Goal: Check status: Check status

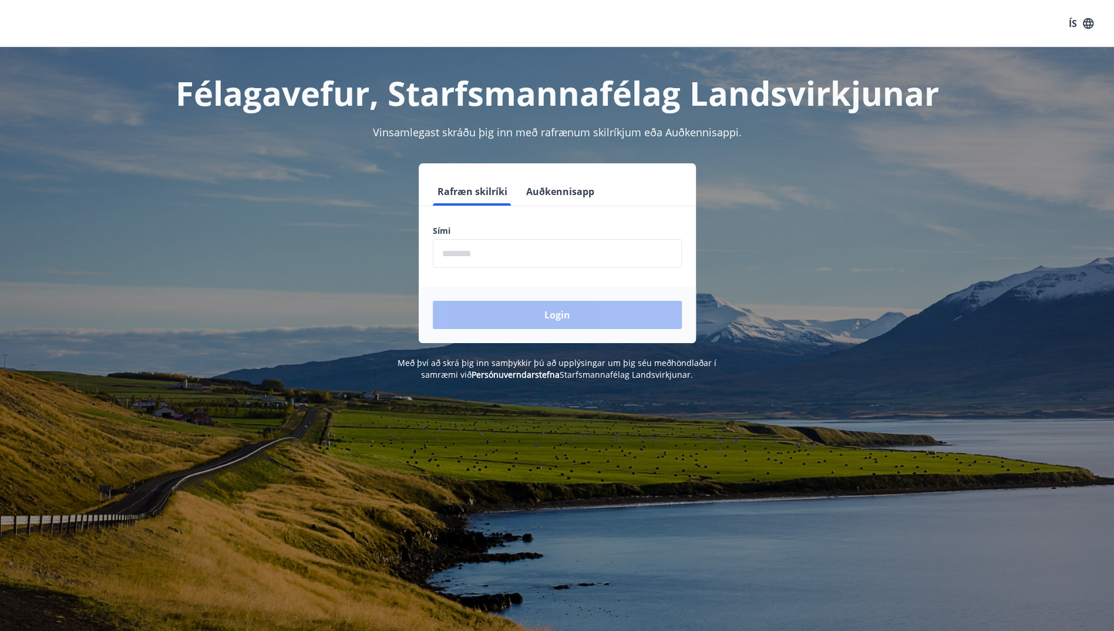
click at [567, 187] on button "Auðkennisapp" at bounding box center [560, 191] width 78 height 28
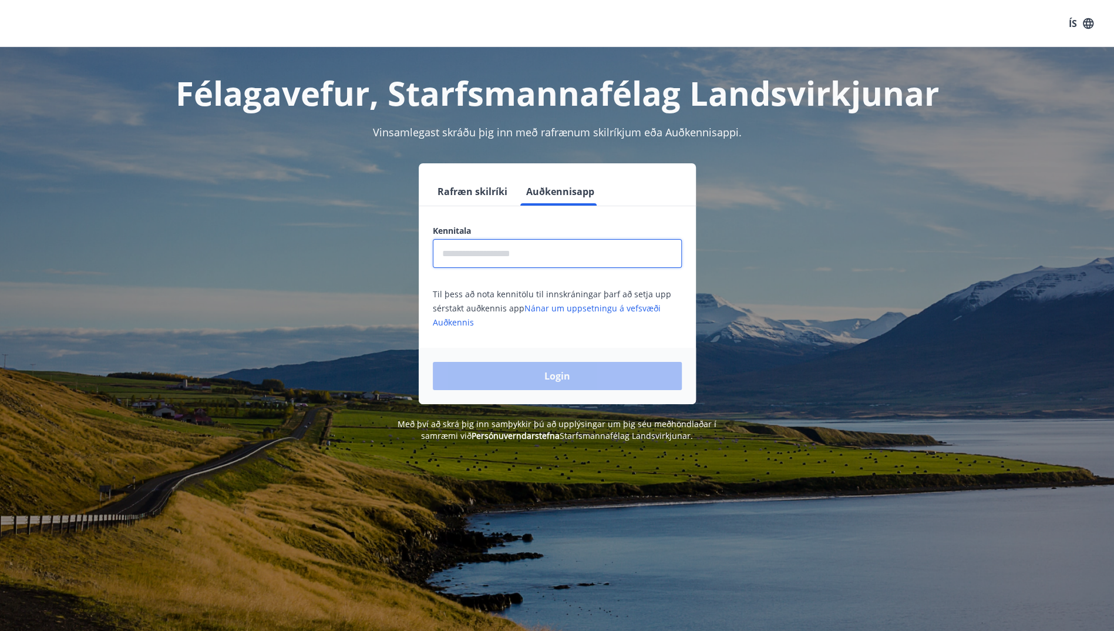
click at [479, 252] on input "text" at bounding box center [557, 253] width 249 height 29
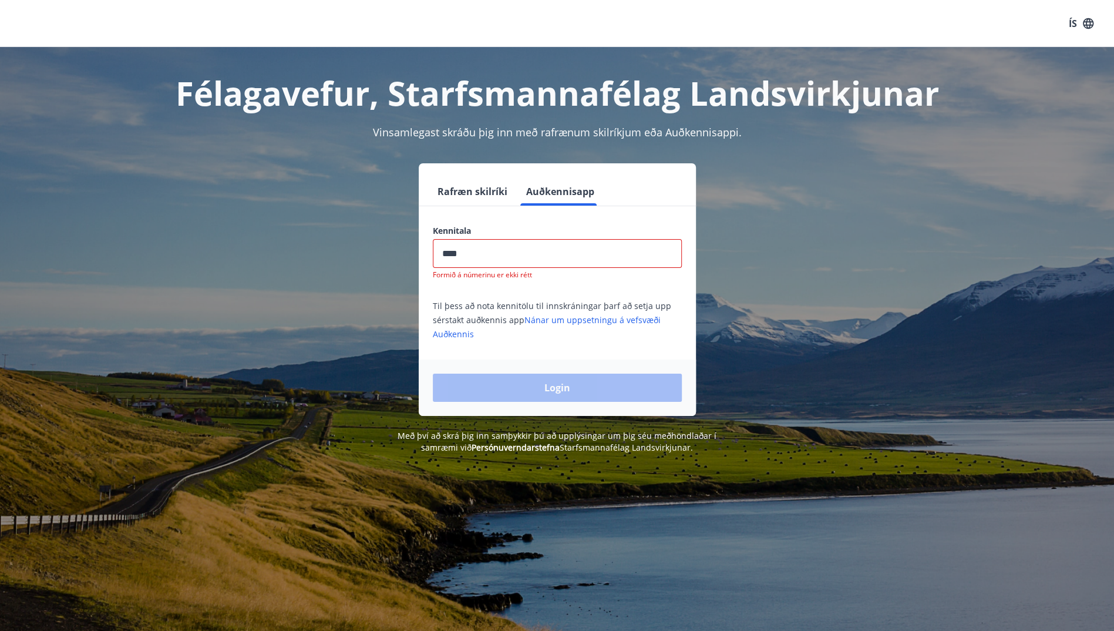
click at [520, 316] on div "Til þess að nota kennitölu til innskráningar þarf að setja upp sérstakt auðkenn…" at bounding box center [557, 319] width 249 height 42
click at [490, 251] on input "****" at bounding box center [557, 253] width 249 height 29
click at [561, 399] on div "Login" at bounding box center [557, 387] width 277 height 56
click at [530, 252] on input "****" at bounding box center [557, 253] width 249 height 29
type input "**********"
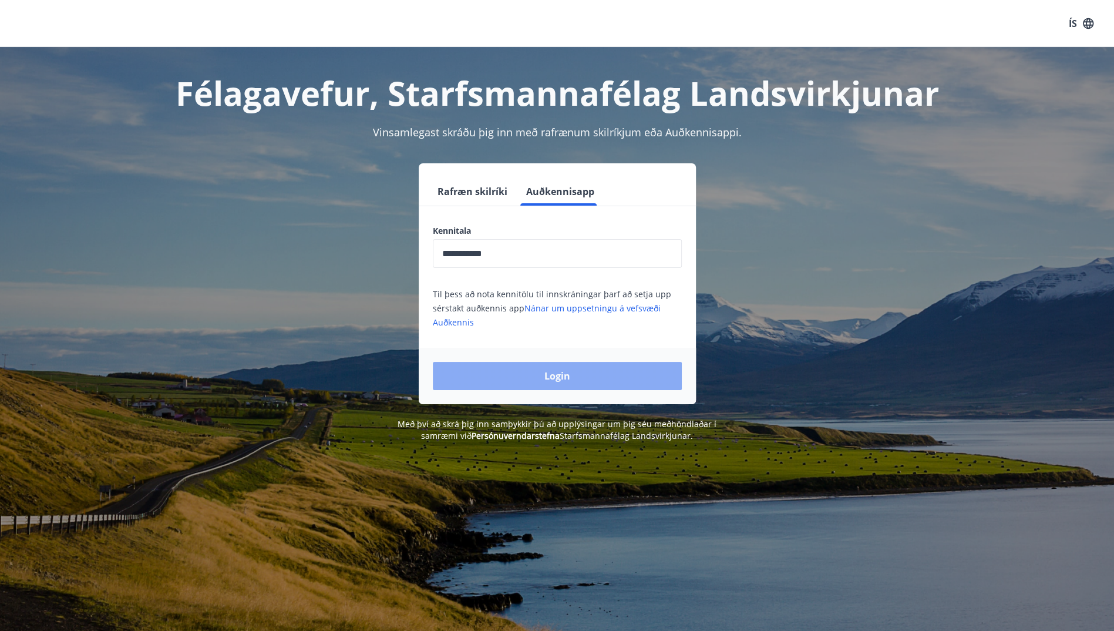
click at [550, 372] on button "Login" at bounding box center [557, 376] width 249 height 28
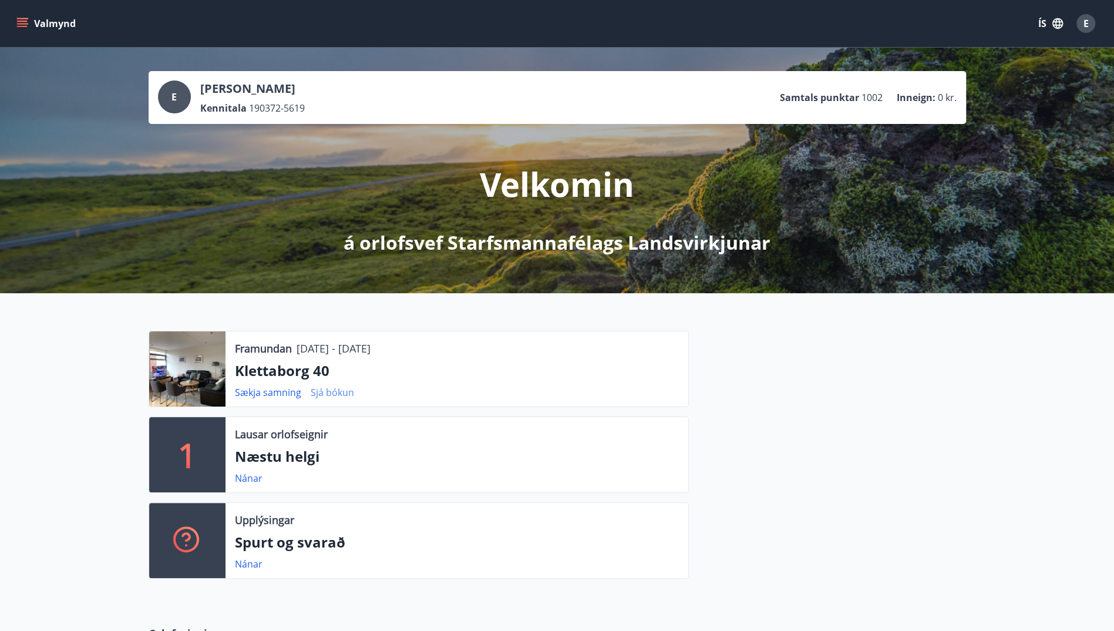
click at [330, 391] on link "Sjá bókun" at bounding box center [332, 392] width 43 height 13
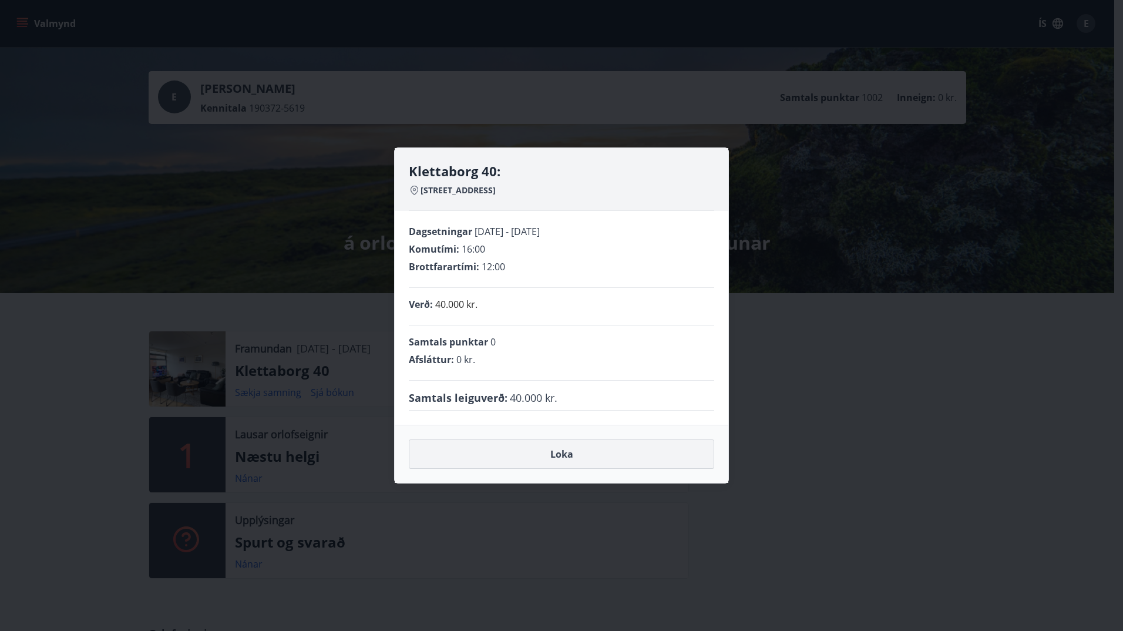
click at [571, 451] on button "Loka" at bounding box center [561, 453] width 305 height 29
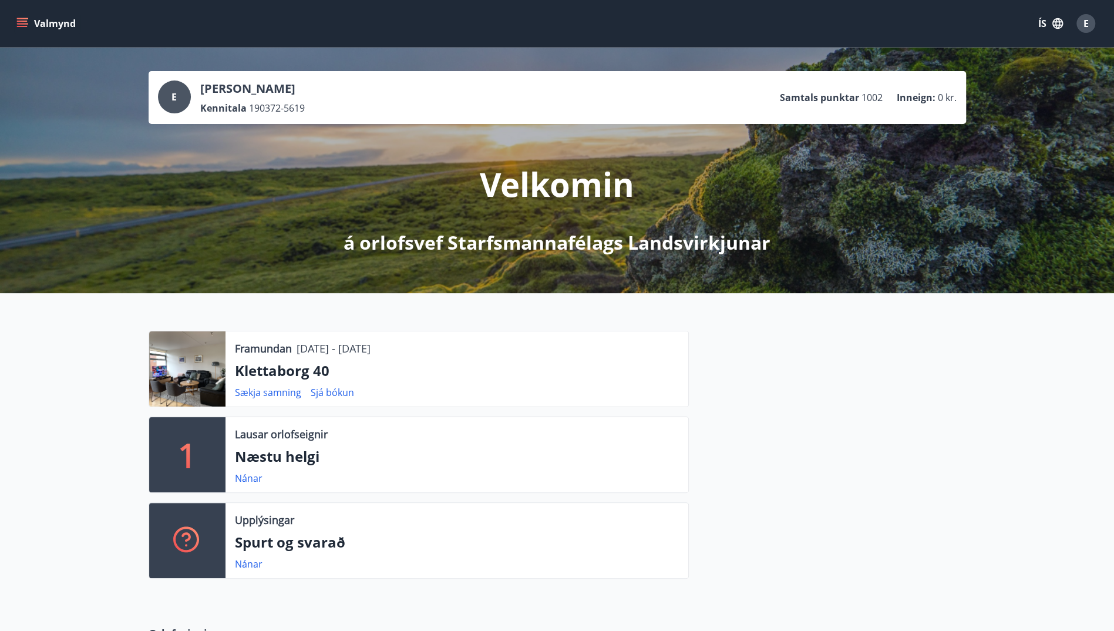
click at [225, 374] on div "Framundan 12.09.2025 - 16.09.2025 Klettaborg 40 Sækja samning Sjá bókun" at bounding box center [456, 368] width 463 height 75
click at [480, 360] on p "Klettaborg 40" at bounding box center [457, 370] width 444 height 20
click at [180, 373] on div at bounding box center [187, 368] width 76 height 75
click at [339, 392] on link "Sjá bókun" at bounding box center [332, 392] width 43 height 13
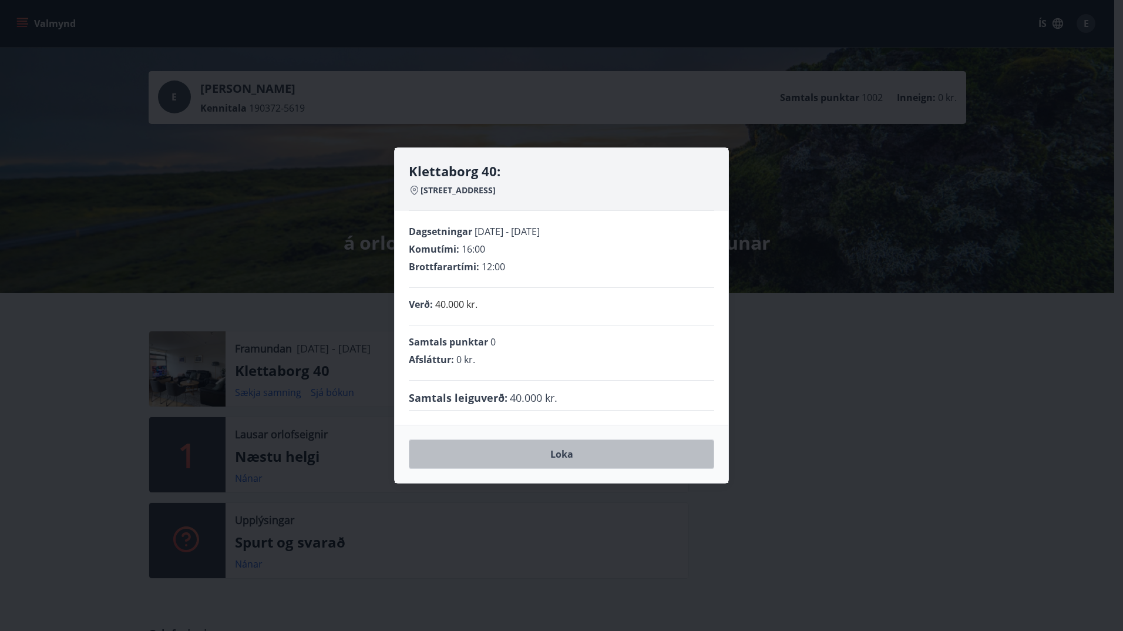
click at [558, 456] on button "Loka" at bounding box center [561, 453] width 305 height 29
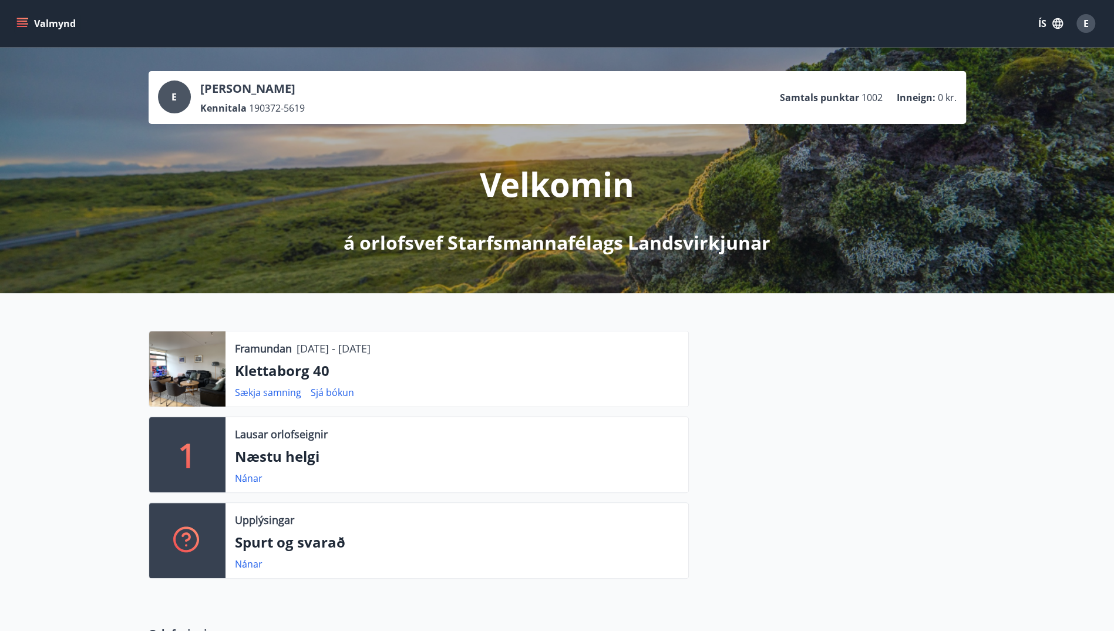
click at [208, 368] on div at bounding box center [187, 368] width 76 height 75
click at [298, 373] on p "Klettaborg 40" at bounding box center [457, 370] width 444 height 20
click at [334, 392] on link "Sjá bókun" at bounding box center [332, 392] width 43 height 13
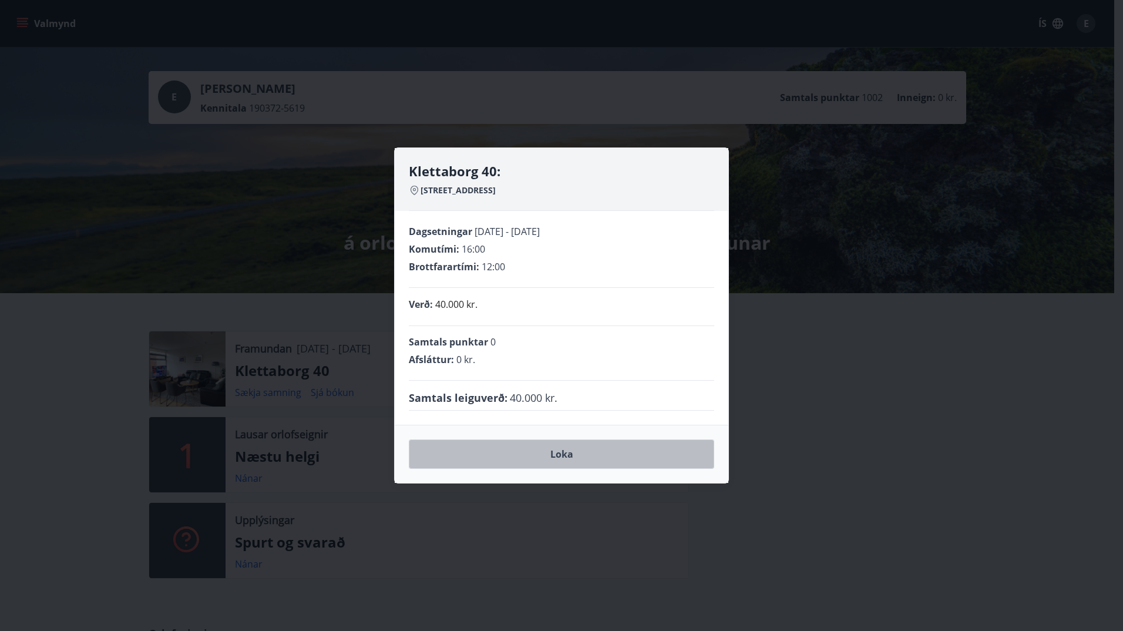
click at [571, 459] on button "Loka" at bounding box center [561, 453] width 305 height 29
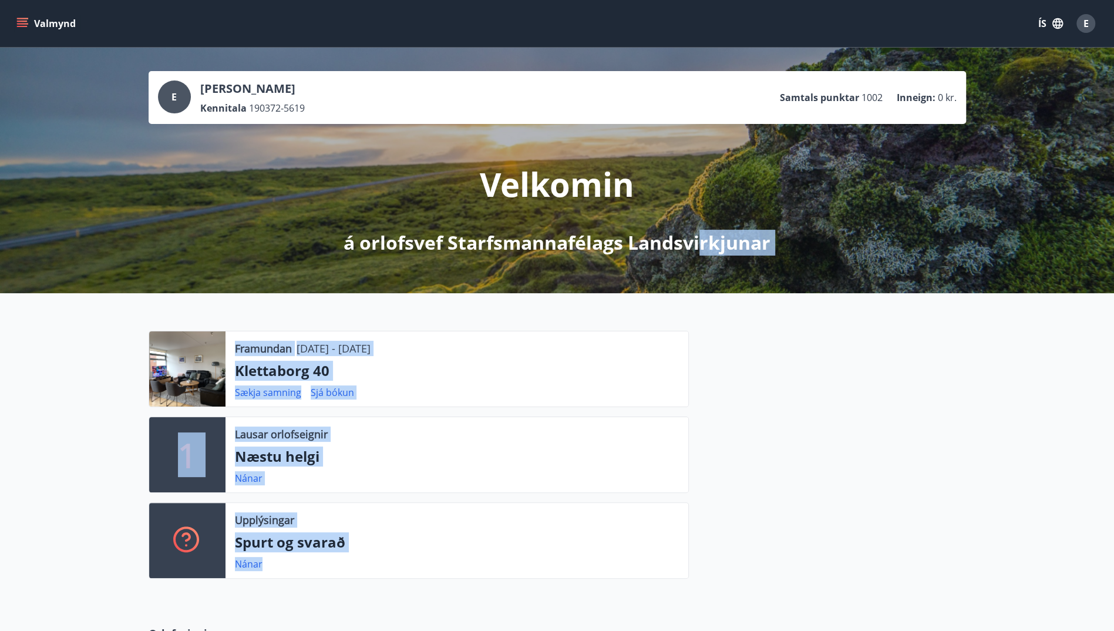
drag, startPoint x: 703, startPoint y: 190, endPoint x: 514, endPoint y: 611, distance: 461.5
click at [514, 611] on main "E Elín Hallgrímsdóttir Kennitala 190372-5619 Samtals punktar 1002 Inneign : 0 k…" at bounding box center [557, 478] width 1114 height 861
drag, startPoint x: 514, startPoint y: 611, endPoint x: 510, endPoint y: 430, distance: 180.9
click at [510, 430] on div "Lausar orlofseignir" at bounding box center [457, 433] width 444 height 15
click at [180, 353] on div at bounding box center [187, 368] width 76 height 75
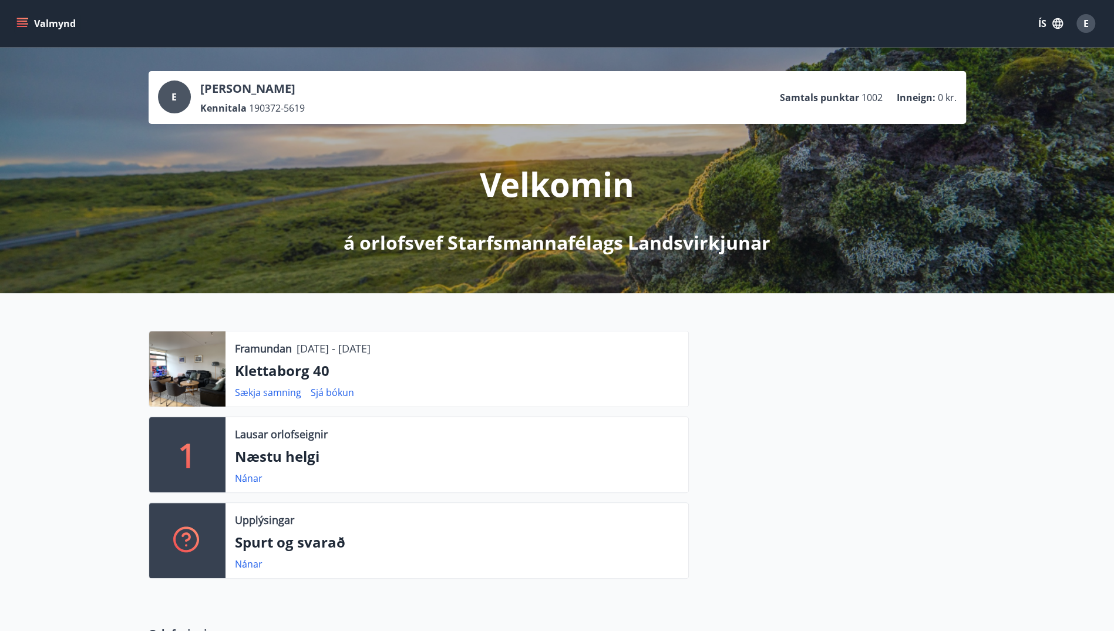
click at [570, 357] on div "Framundan 12.09.2025 - 16.09.2025 Klettaborg 40 Sækja samning Sjá bókun" at bounding box center [456, 368] width 463 height 75
click at [1085, 26] on span "E" at bounding box center [1085, 23] width 5 height 13
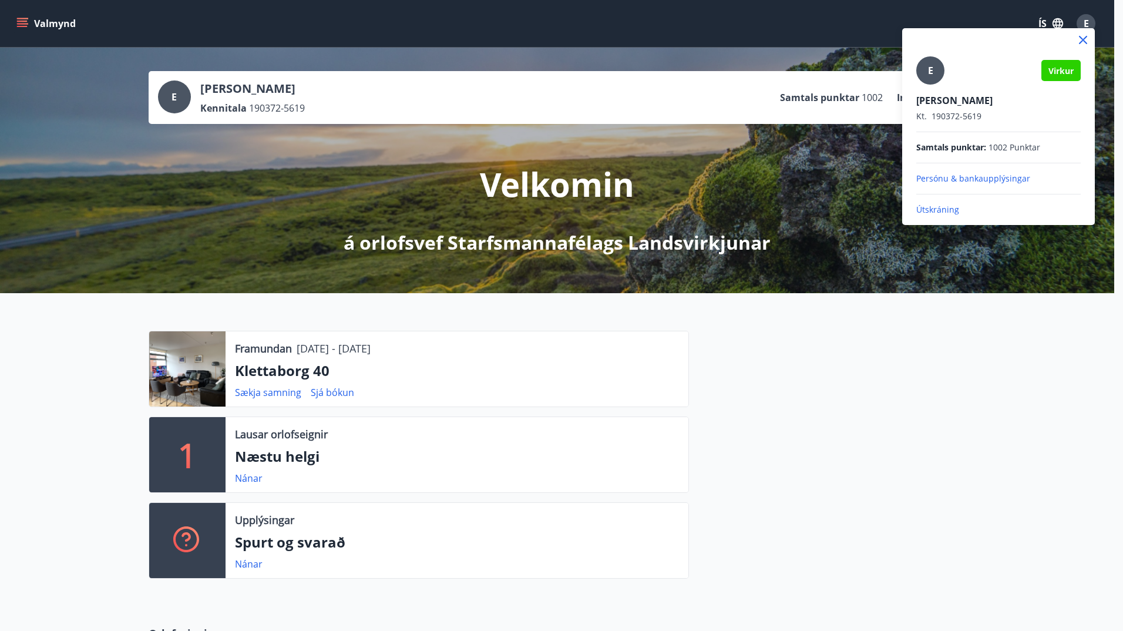
click at [890, 367] on div at bounding box center [561, 315] width 1123 height 631
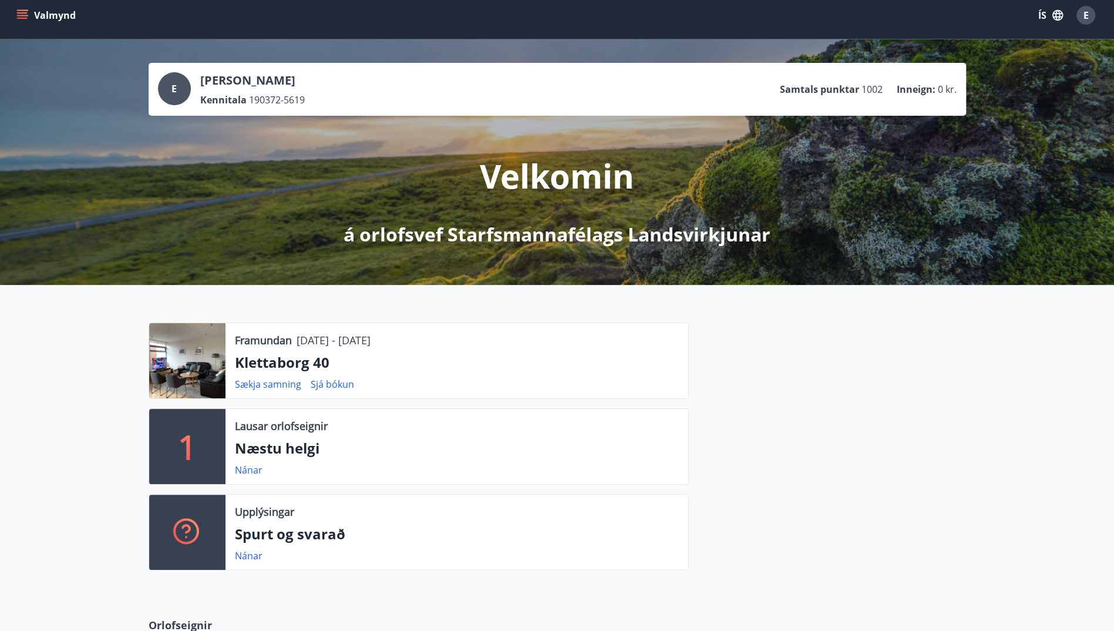
scroll to position [6, 0]
